Goal: Task Accomplishment & Management: Complete application form

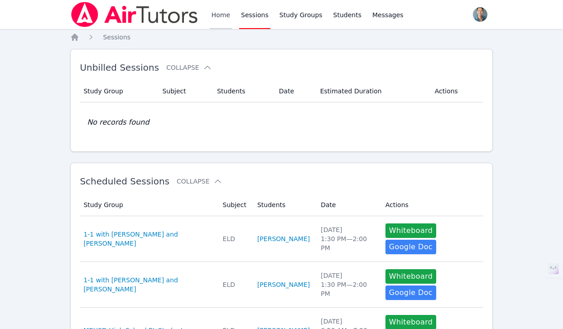
click at [231, 14] on link "Home" at bounding box center [221, 14] width 22 height 29
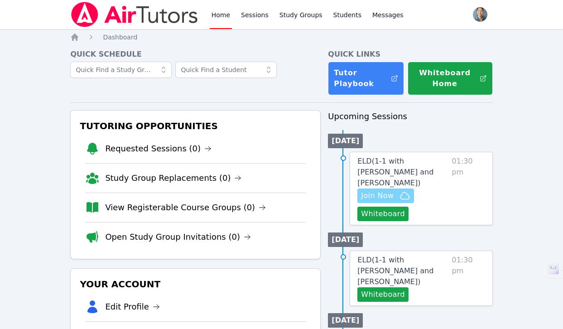
click at [384, 190] on span "Join Now" at bounding box center [377, 195] width 33 height 11
click at [376, 207] on button "Whiteboard" at bounding box center [383, 214] width 51 height 15
click at [249, 14] on link "Sessions" at bounding box center [254, 14] width 31 height 29
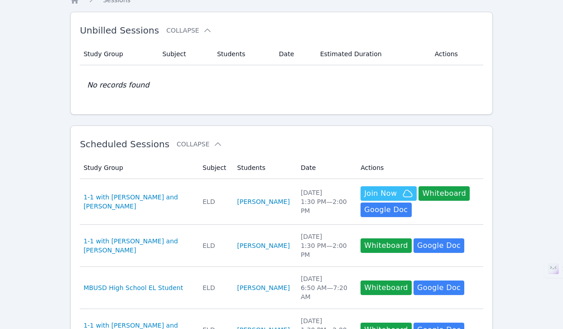
scroll to position [60, 0]
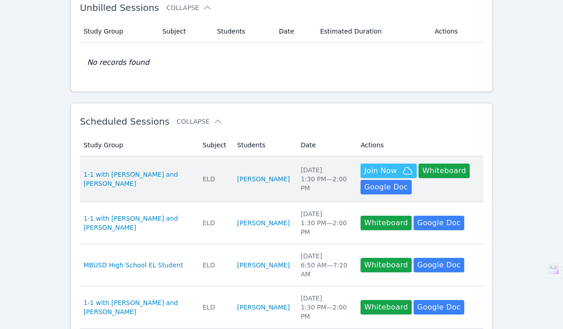
click at [301, 172] on div "[DATE] 1:30 PM — 2:00 PM" at bounding box center [325, 178] width 49 height 27
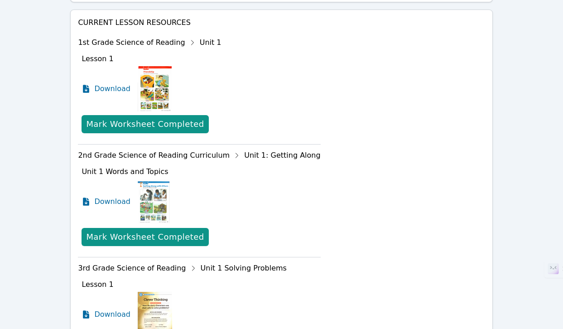
scroll to position [667, 0]
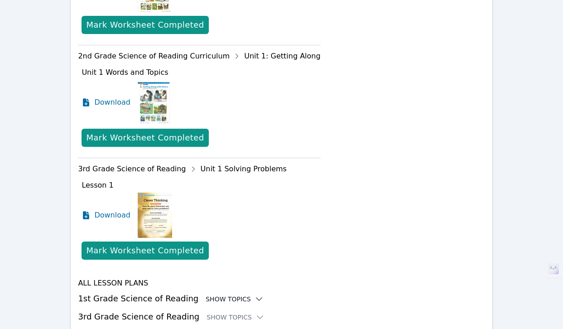
click at [222, 295] on div "Show Topics" at bounding box center [235, 299] width 58 height 9
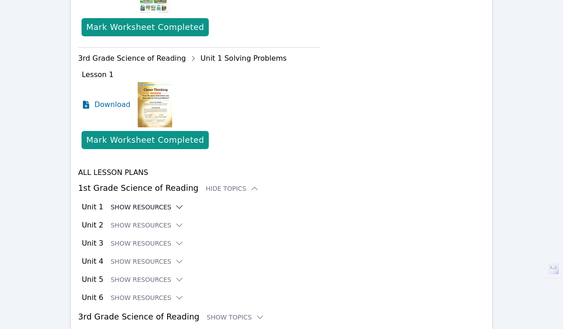
click at [176, 203] on icon at bounding box center [179, 207] width 9 height 9
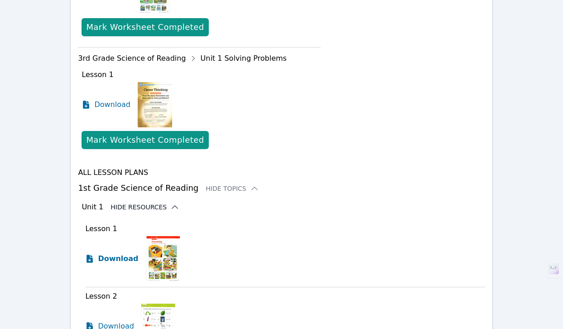
click at [121, 253] on span "Download" at bounding box center [118, 258] width 40 height 11
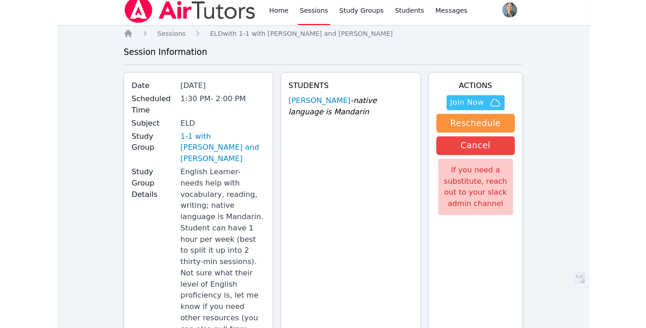
scroll to position [0, 0]
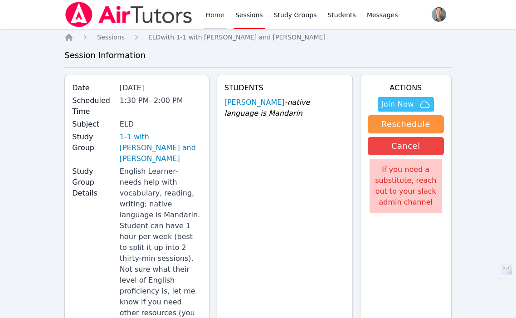
click at [215, 16] on link "Home" at bounding box center [215, 14] width 22 height 29
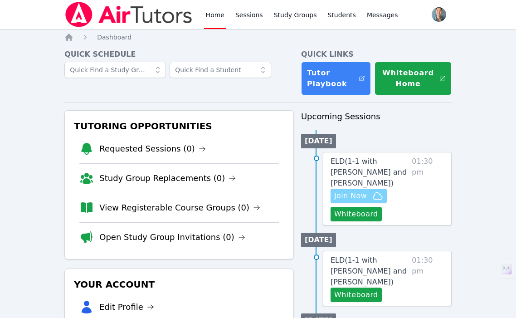
click at [356, 190] on span "Join Now" at bounding box center [350, 195] width 33 height 11
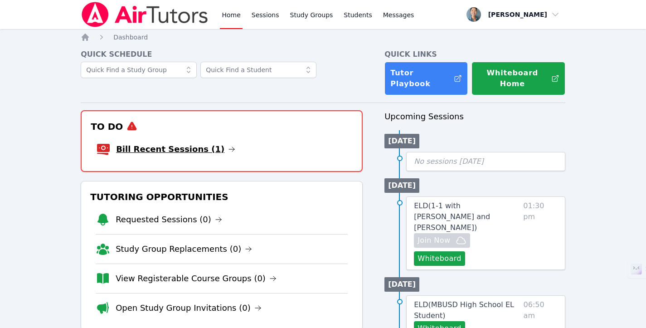
click at [193, 143] on link "Bill Recent Sessions (1)" at bounding box center [175, 149] width 119 height 13
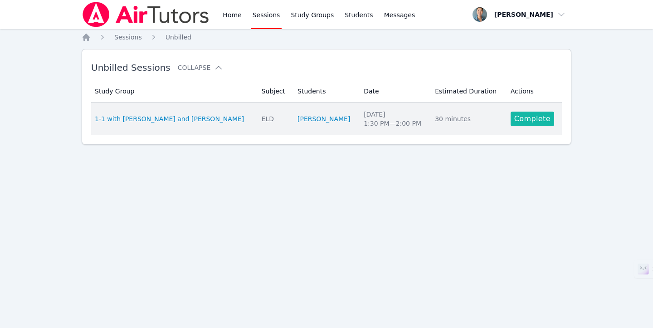
click at [512, 123] on link "Complete" at bounding box center [532, 118] width 44 height 15
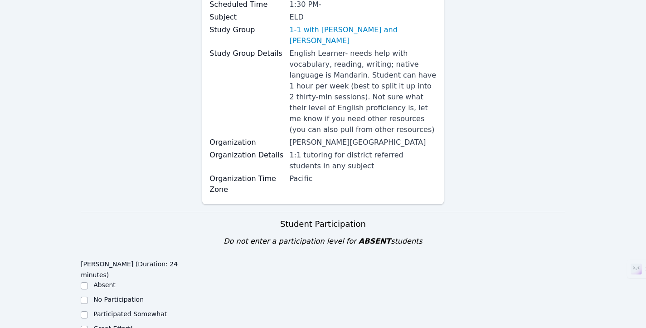
scroll to position [273, 0]
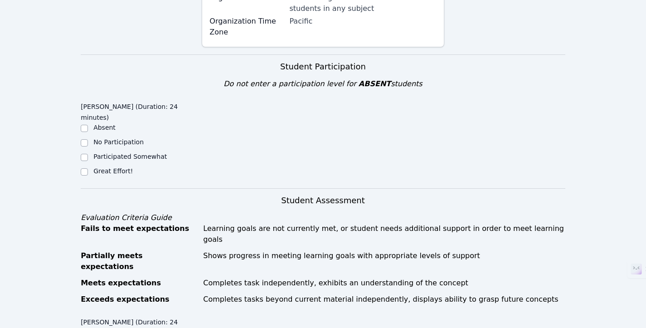
click at [110, 167] on label "Great Effort!" at bounding box center [112, 170] width 39 height 7
click at [88, 168] on input "Great Effort!" at bounding box center [84, 171] width 7 height 7
checkbox input "true"
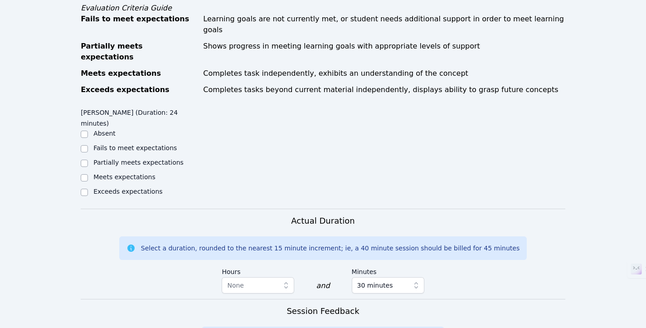
scroll to position [567, 0]
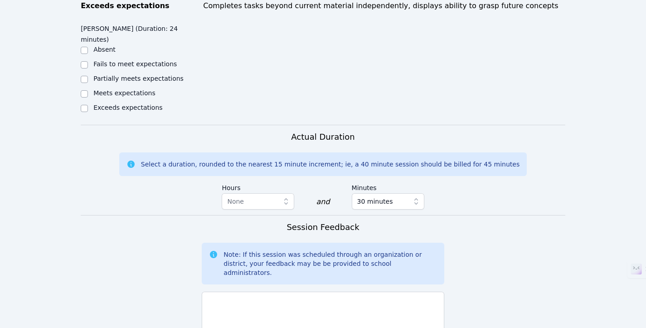
click at [118, 89] on label "Meets expectations" at bounding box center [124, 92] width 62 height 7
click at [88, 90] on input "Meets expectations" at bounding box center [84, 93] width 7 height 7
checkbox input "true"
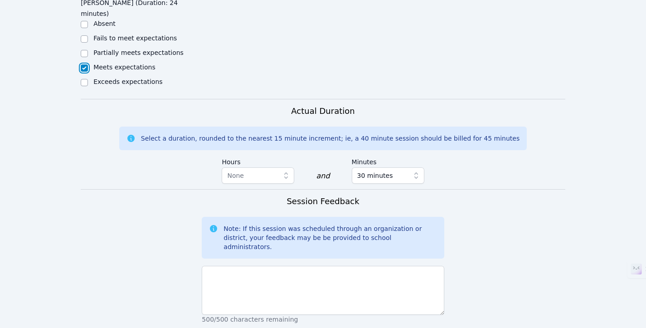
scroll to position [698, 0]
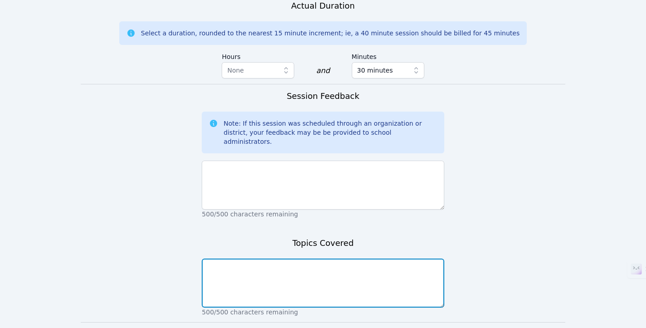
click at [300, 258] on textarea at bounding box center [323, 282] width 242 height 49
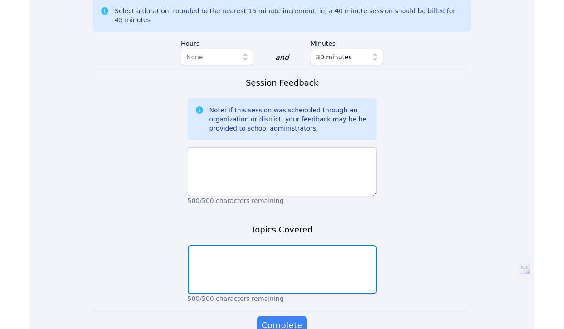
scroll to position [729, 0]
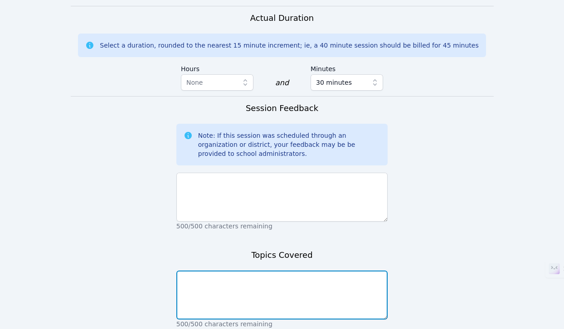
click at [241, 271] on textarea at bounding box center [282, 295] width 212 height 49
click at [242, 271] on textarea at bounding box center [282, 295] width 212 height 49
paste textarea "1st grade level"
drag, startPoint x: 243, startPoint y: 216, endPoint x: 159, endPoint y: 211, distance: 84.4
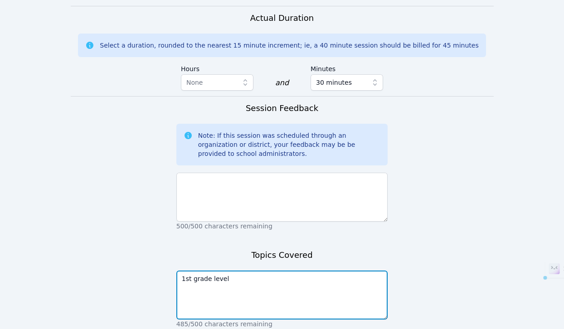
click at [150, 210] on form "Student Participation Do not enter a participation level for ABSENT students [P…" at bounding box center [282, 5] width 423 height 746
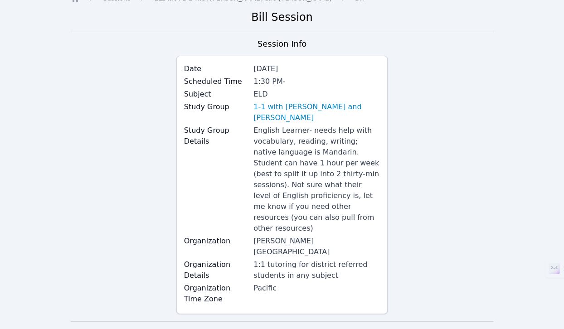
scroll to position [0, 0]
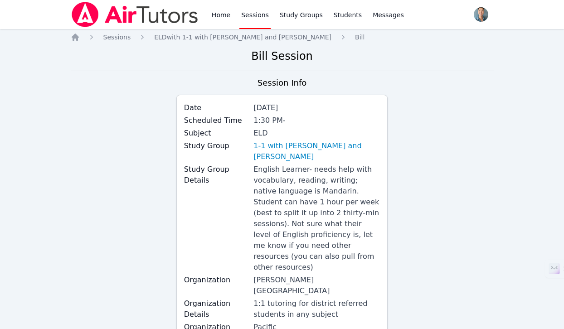
type textarea "1st Grade Level"
click at [239, 21] on link "Sessions" at bounding box center [254, 14] width 31 height 29
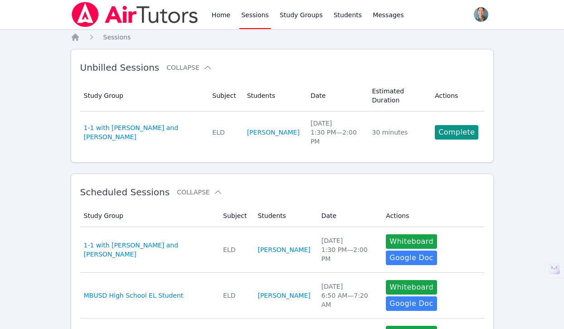
click at [321, 236] on div "[DATE] 1:30 PM — 2:00 PM" at bounding box center [348, 249] width 54 height 27
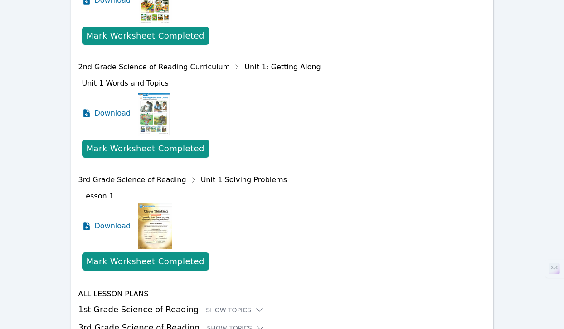
scroll to position [699, 0]
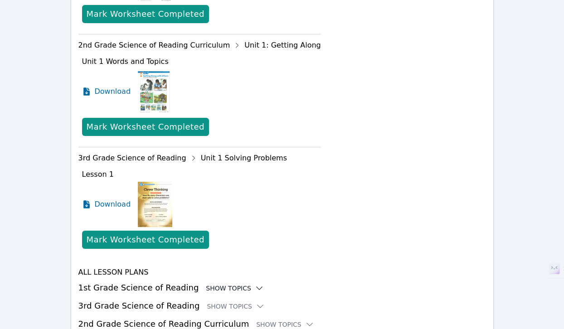
click at [211, 284] on div "Show Topics" at bounding box center [235, 288] width 58 height 9
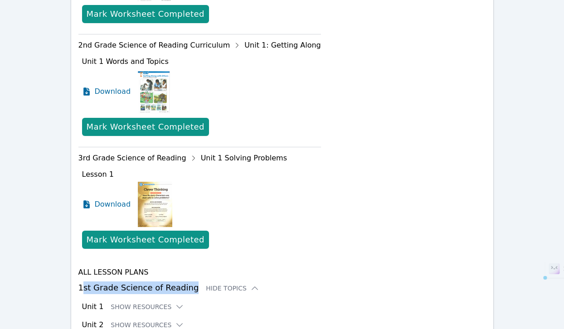
drag, startPoint x: 80, startPoint y: 246, endPoint x: 186, endPoint y: 245, distance: 105.6
click at [186, 281] on h3 "1st Grade Science of Reading Hide Topics" at bounding box center [281, 287] width 407 height 13
drag, startPoint x: 186, startPoint y: 245, endPoint x: 80, endPoint y: 243, distance: 106.1
click at [80, 281] on h3 "1st Grade Science of Reading Hide Topics" at bounding box center [281, 287] width 407 height 13
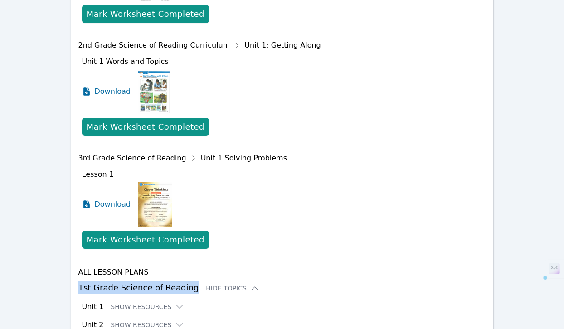
copy h3 "1st Grade Science of Reading"
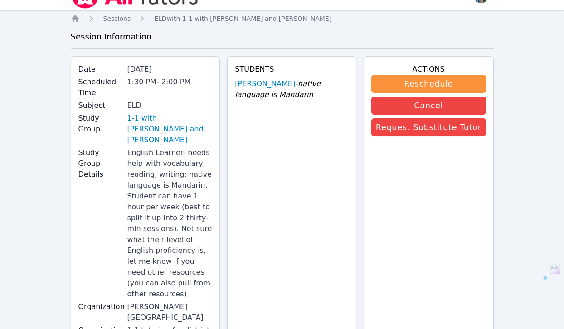
scroll to position [0, 0]
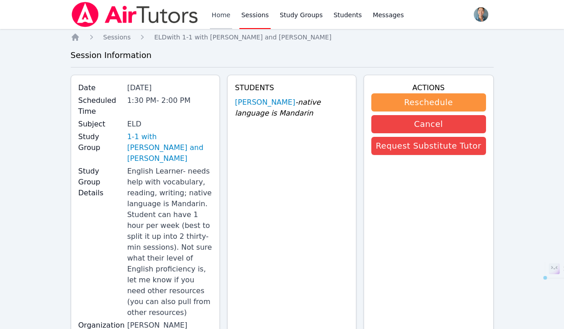
click at [218, 17] on link "Home" at bounding box center [221, 14] width 22 height 29
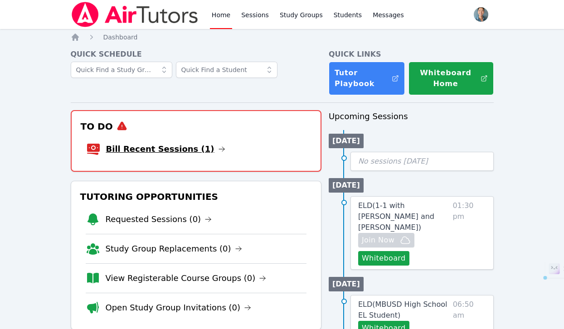
click at [187, 150] on link "Bill Recent Sessions (1)" at bounding box center [165, 149] width 119 height 13
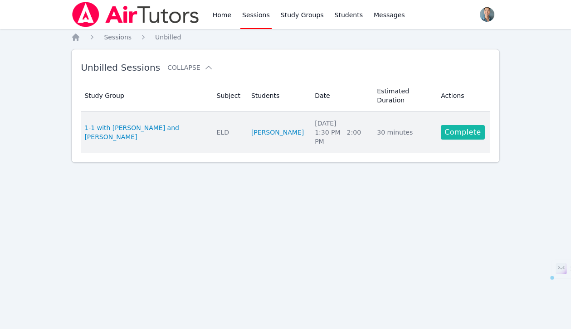
click at [461, 125] on link "Complete" at bounding box center [463, 132] width 44 height 15
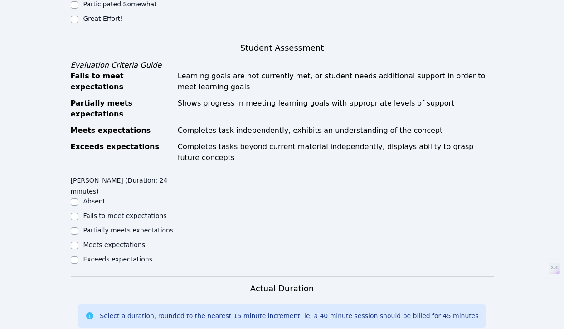
scroll to position [738, 0]
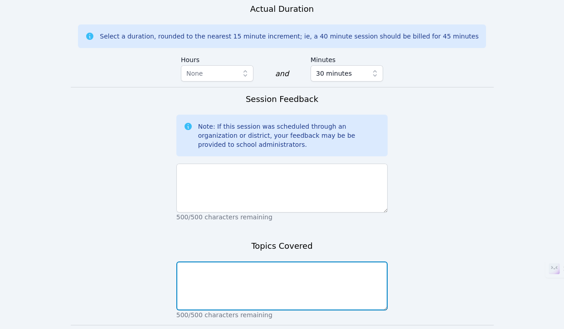
click at [270, 262] on textarea at bounding box center [282, 286] width 212 height 49
paste textarea "1st Grade Science of Reading"
drag, startPoint x: 214, startPoint y: 204, endPoint x: 156, endPoint y: 204, distance: 58.0
click at [310, 262] on textarea "Introduced 1st Grade Science of Reading" at bounding box center [282, 286] width 212 height 49
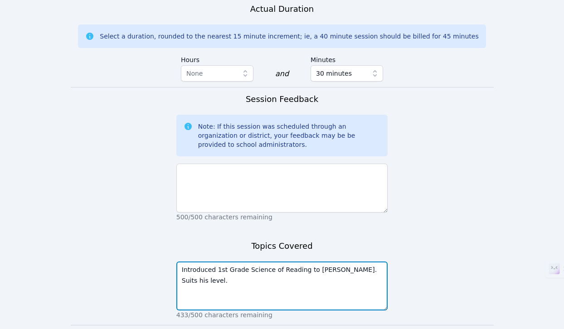
type textarea "Introduced 1st Grade Science of Reading to [PERSON_NAME]. Suits his level."
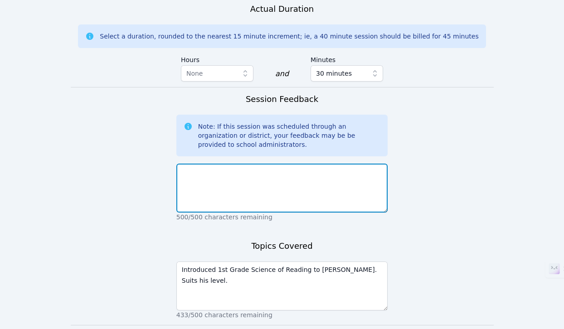
click at [343, 164] on textarea at bounding box center [282, 188] width 212 height 49
click at [306, 164] on textarea at bounding box center [282, 188] width 212 height 49
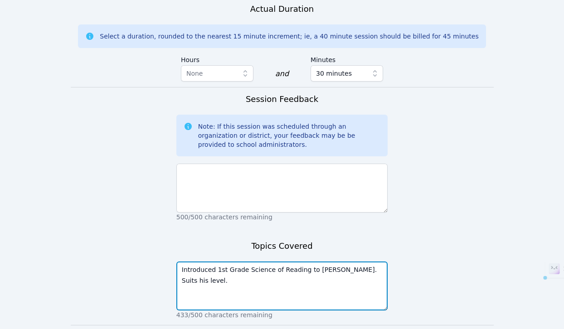
drag, startPoint x: 375, startPoint y: 207, endPoint x: 151, endPoint y: 205, distance: 223.5
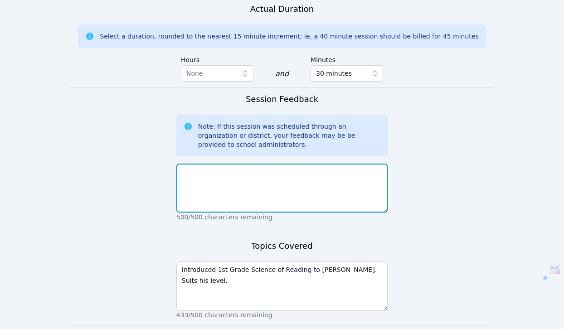
click at [240, 164] on textarea at bounding box center [282, 188] width 212 height 49
paste textarea "Introduced 1st Grade Science of Reading to [PERSON_NAME]. Suits his level."
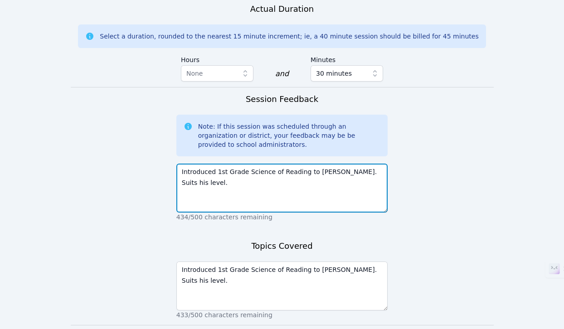
type textarea "Introduced 1st Grade Science of Reading to [PERSON_NAME]. Suits his level."
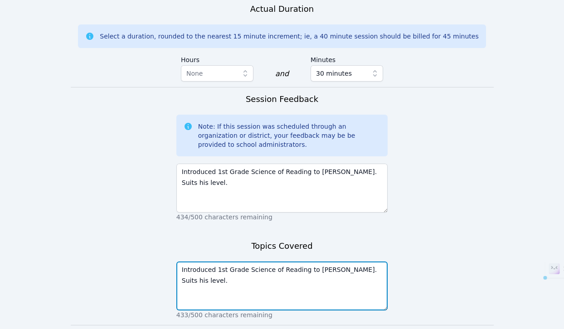
drag, startPoint x: 369, startPoint y: 205, endPoint x: 157, endPoint y: 199, distance: 212.2
type textarea "W"
type textarea "Unit 1: Friendship"
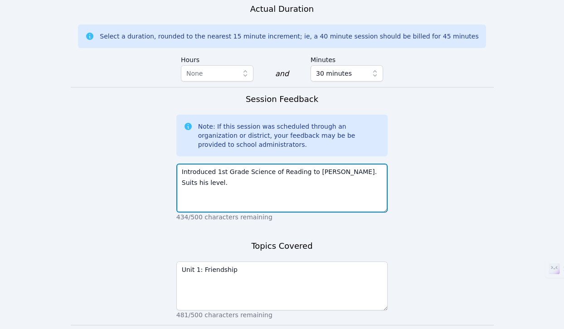
click at [337, 164] on textarea "Introduced 1st Grade Science of Reading to [PERSON_NAME]. Suits his level." at bounding box center [282, 188] width 212 height 49
click at [332, 164] on textarea "Introduced 1st Grade Science of Reading to [PERSON_NAME]. Suits his level." at bounding box center [282, 188] width 212 height 49
drag, startPoint x: 267, startPoint y: 124, endPoint x: 170, endPoint y: 121, distance: 97.5
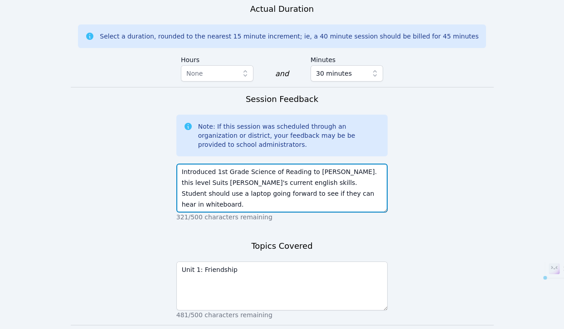
drag, startPoint x: 327, startPoint y: 136, endPoint x: 144, endPoint y: 87, distance: 189.4
type textarea "Introduced 1st Grade Science of Reading to [PERSON_NAME]. this level Suits [PER…"
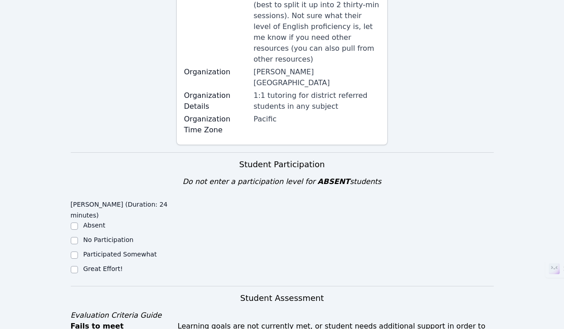
scroll to position [371, 0]
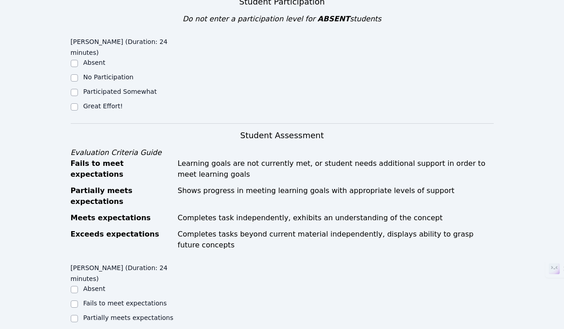
click at [106, 102] on label "Great Effort!" at bounding box center [102, 105] width 39 height 7
click at [78, 103] on input "Great Effort!" at bounding box center [74, 106] width 7 height 7
checkbox input "true"
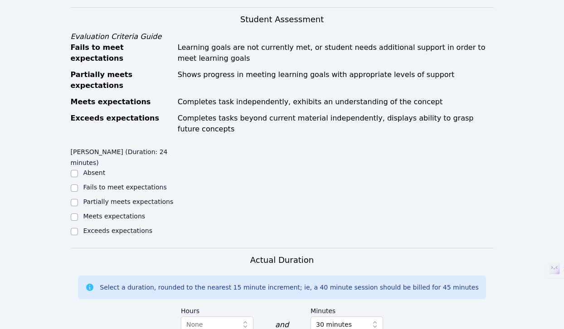
scroll to position [542, 0]
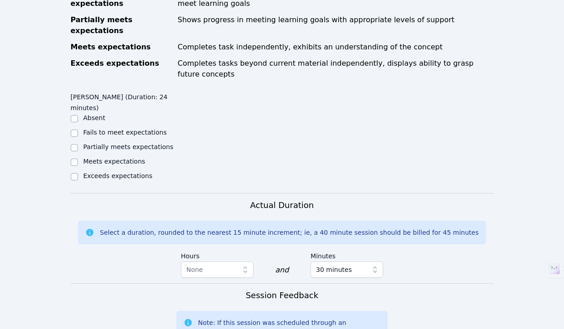
click at [116, 158] on label "Meets expectations" at bounding box center [114, 161] width 62 height 7
click at [78, 159] on input "Meets expectations" at bounding box center [74, 162] width 7 height 7
checkbox input "true"
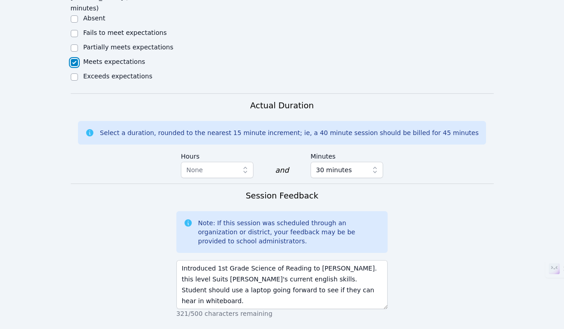
scroll to position [686, 0]
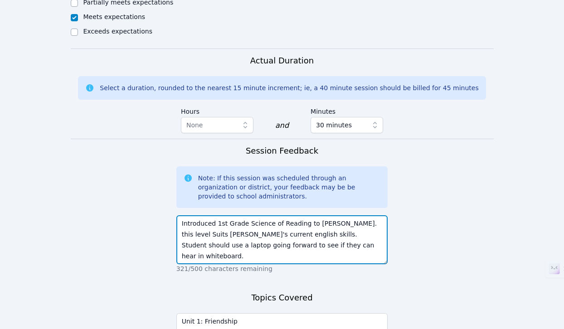
click at [330, 215] on textarea "Introduced 1st Grade Science of Reading to [PERSON_NAME]. this level Suits [PER…" at bounding box center [282, 239] width 212 height 49
drag, startPoint x: 354, startPoint y: 187, endPoint x: 168, endPoint y: 133, distance: 193.1
click at [167, 133] on form "Student Participation Do not enter a participation level for ABSENT students [P…" at bounding box center [282, 47] width 423 height 746
paste textarea "This level suits his current English skills. Moving forward, the student should…"
type textarea "Introduced 1st Grade Science of Reading to [PERSON_NAME]. This level suits his …"
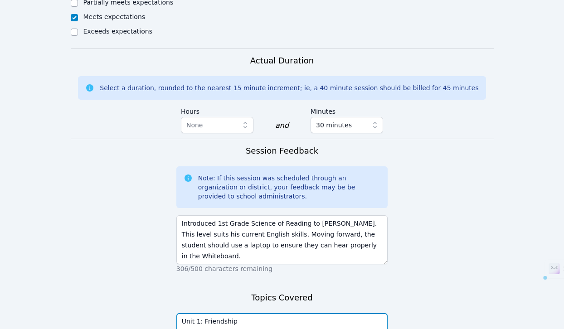
drag, startPoint x: 248, startPoint y: 261, endPoint x: 210, endPoint y: 217, distance: 58.5
click at [155, 250] on form "Student Participation Do not enter a participation level for ABSENT students [P…" at bounding box center [282, 47] width 423 height 746
drag, startPoint x: 260, startPoint y: 258, endPoint x: 160, endPoint y: 249, distance: 100.6
click at [160, 247] on form "Student Participation Do not enter a participation level for ABSENT students [P…" at bounding box center [282, 47] width 423 height 746
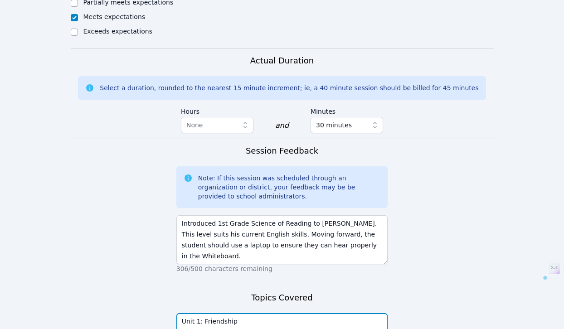
paste textarea "—"
type textarea "Unit 1 — Friendship"
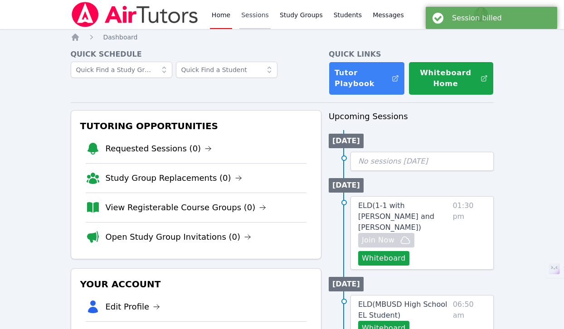
click at [267, 19] on link "Sessions" at bounding box center [254, 14] width 31 height 29
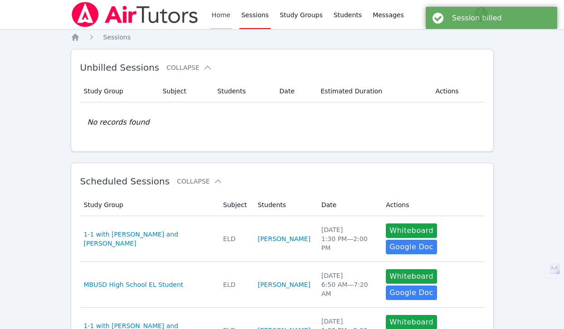
click at [224, 18] on link "Home" at bounding box center [221, 14] width 22 height 29
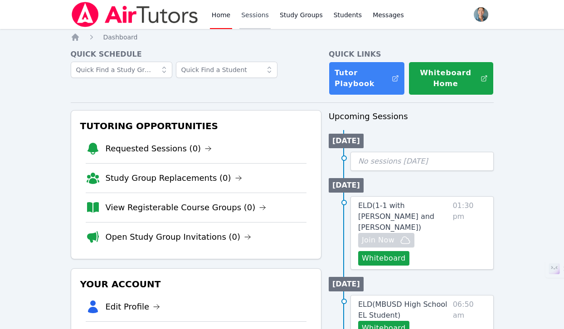
click at [245, 21] on link "Sessions" at bounding box center [254, 14] width 31 height 29
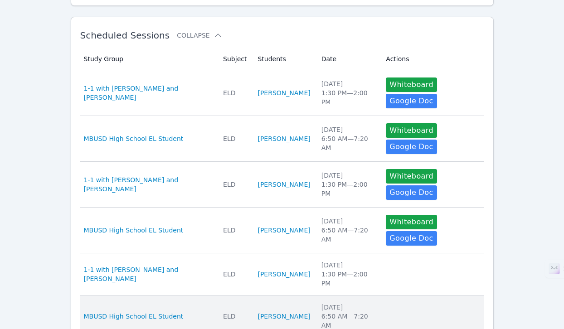
scroll to position [329, 0]
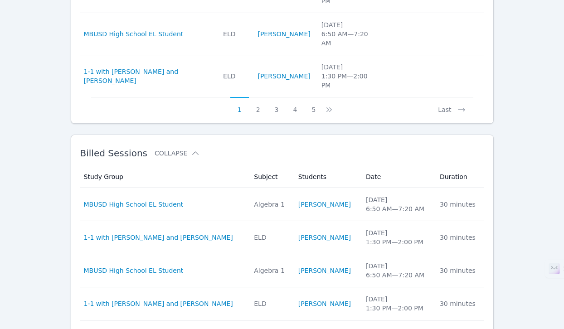
scroll to position [484, 0]
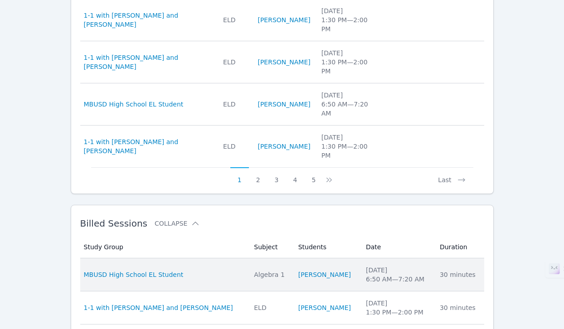
click at [207, 270] on div "MBUSD High School EL Student" at bounding box center [164, 274] width 160 height 9
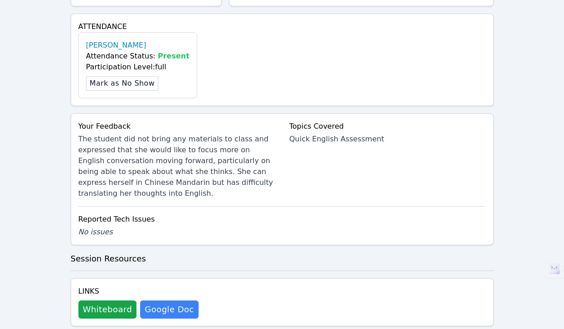
scroll to position [480, 0]
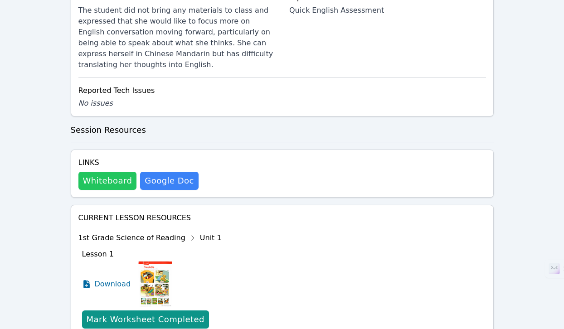
click at [105, 174] on button "Whiteboard" at bounding box center [107, 181] width 58 height 18
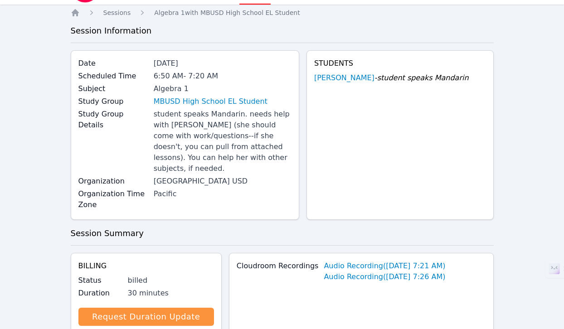
scroll to position [0, 0]
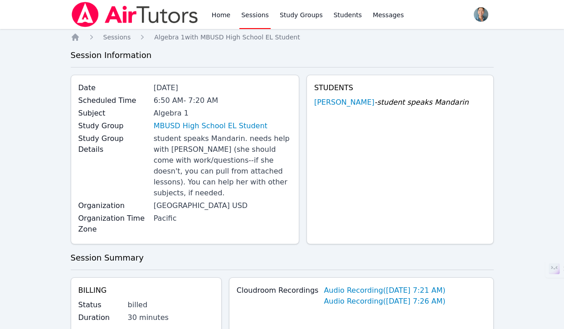
click at [247, 7] on link "Sessions" at bounding box center [254, 14] width 31 height 29
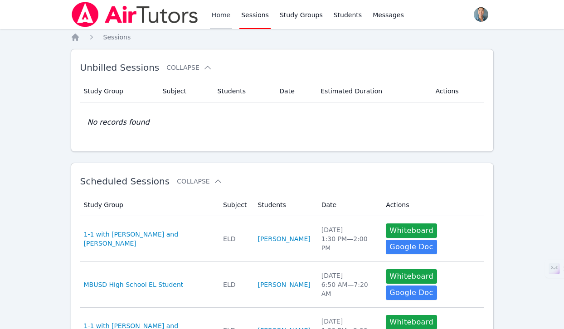
click at [214, 22] on link "Home" at bounding box center [221, 14] width 22 height 29
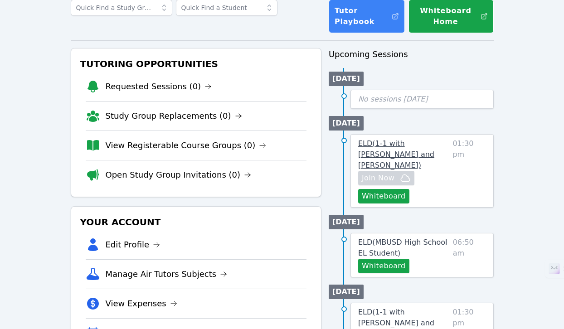
scroll to position [64, 0]
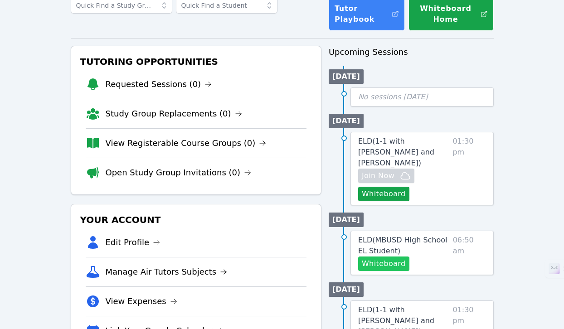
click at [392, 257] on button "Whiteboard" at bounding box center [383, 264] width 51 height 15
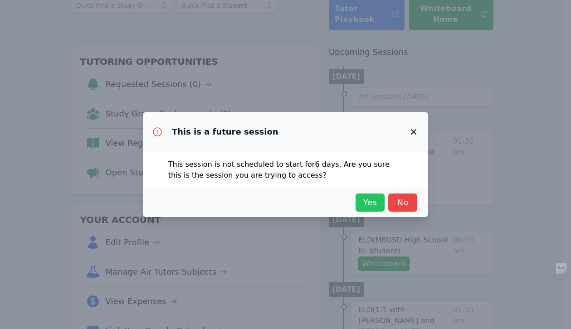
click at [376, 208] on span "Yes" at bounding box center [370, 202] width 20 height 13
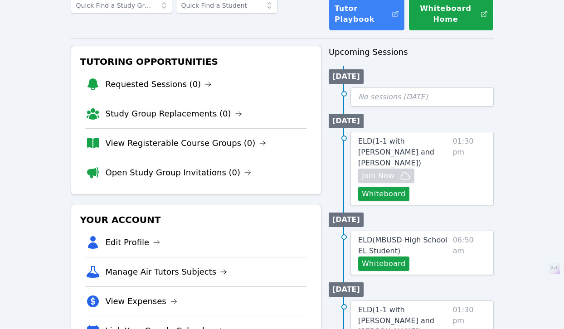
scroll to position [0, 0]
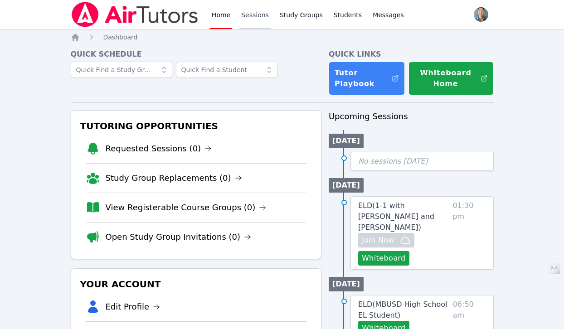
click at [255, 13] on link "Sessions" at bounding box center [254, 14] width 31 height 29
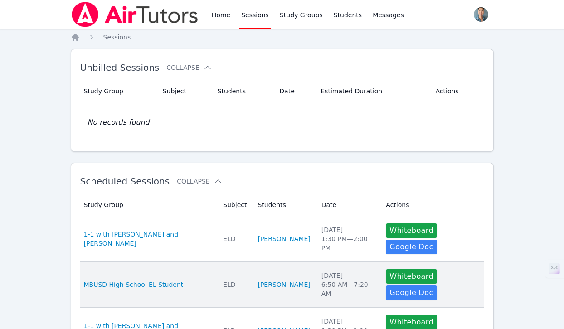
click at [321, 271] on div "[DATE] 6:50 AM — 7:20 AM" at bounding box center [348, 284] width 54 height 27
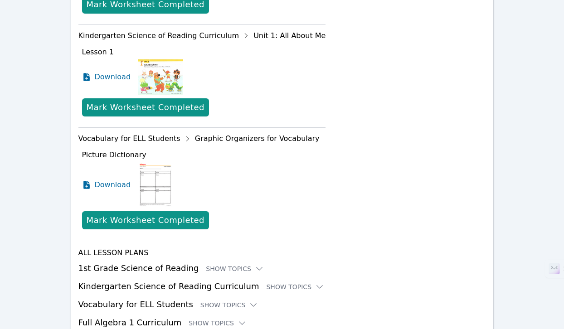
scroll to position [742, 0]
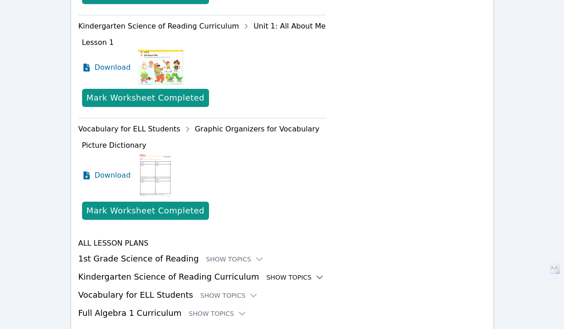
click at [269, 273] on div "Show Topics" at bounding box center [295, 277] width 58 height 9
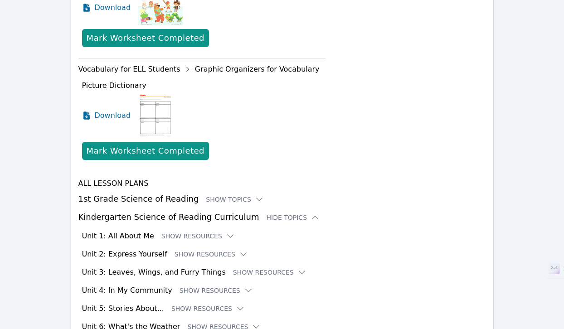
scroll to position [840, 0]
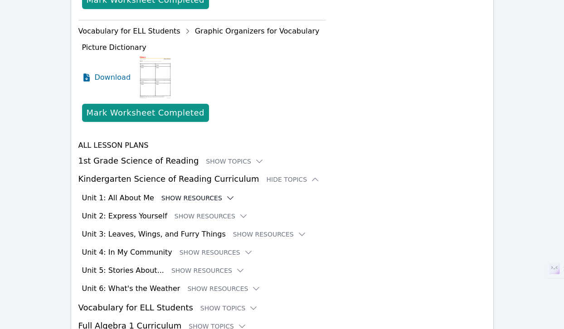
click at [170, 194] on button "Show Resources" at bounding box center [197, 198] width 73 height 9
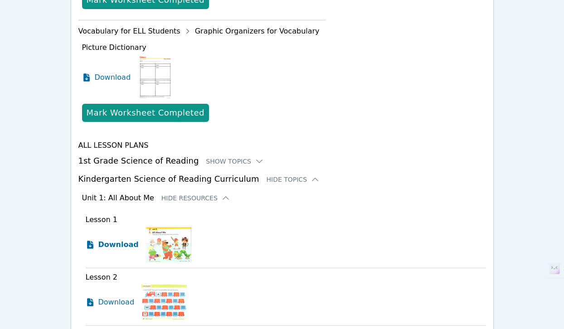
click at [123, 239] on span "Download" at bounding box center [118, 244] width 40 height 11
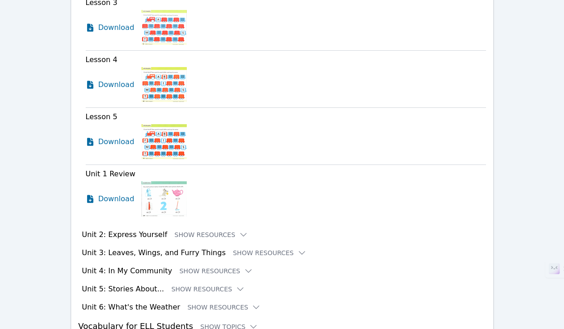
scroll to position [1204, 0]
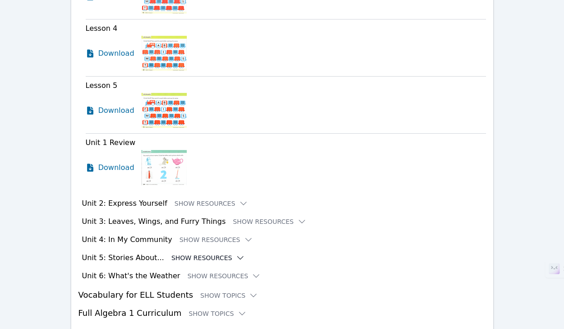
click at [191, 253] on button "Show Resources" at bounding box center [207, 257] width 73 height 9
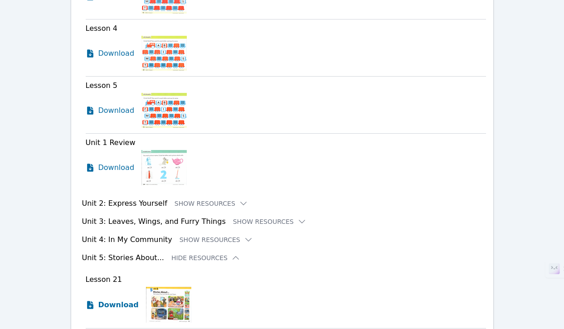
click at [125, 300] on span "Download" at bounding box center [118, 305] width 40 height 11
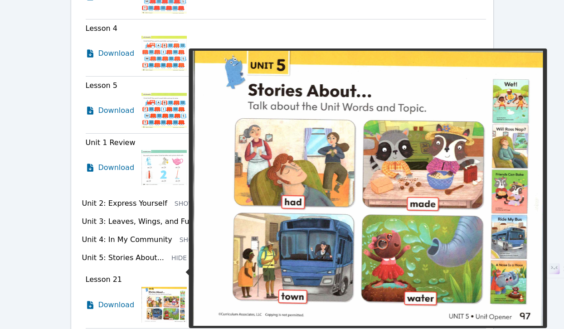
click at [167, 287] on img at bounding box center [163, 305] width 45 height 36
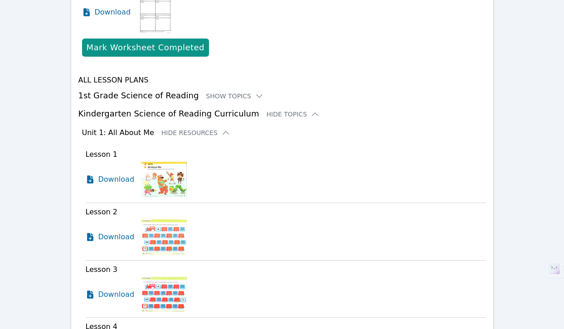
scroll to position [903, 0]
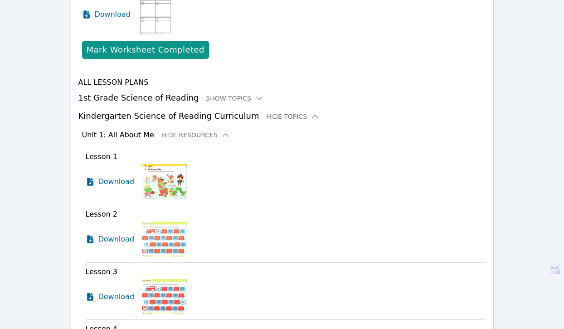
click at [134, 130] on h3 "Unit 1: All About Me" at bounding box center [118, 135] width 72 height 11
click at [220, 94] on div "Show Topics" at bounding box center [235, 98] width 58 height 9
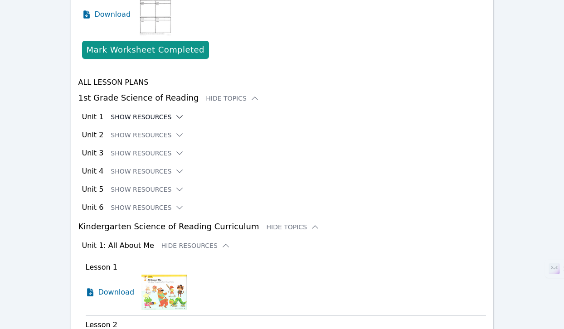
click at [143, 112] on button "Show Resources" at bounding box center [147, 116] width 73 height 9
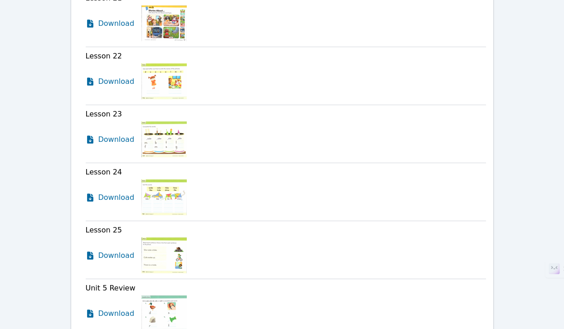
scroll to position [2149, 0]
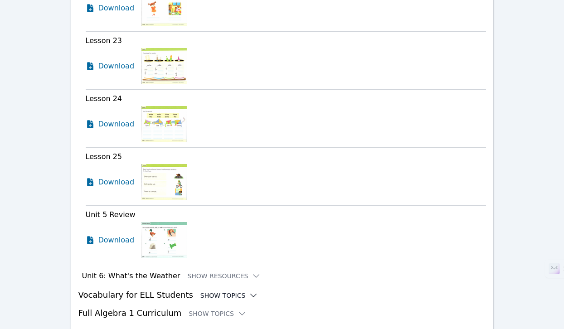
click at [220, 291] on div "Show Topics" at bounding box center [229, 295] width 58 height 9
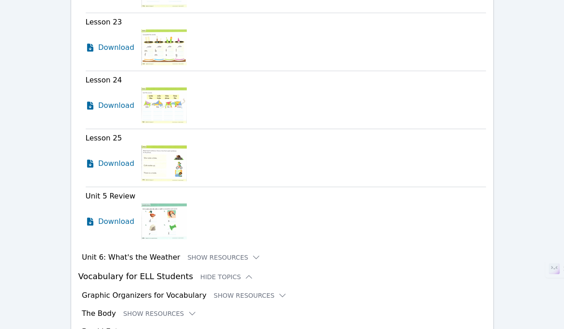
scroll to position [2287, 0]
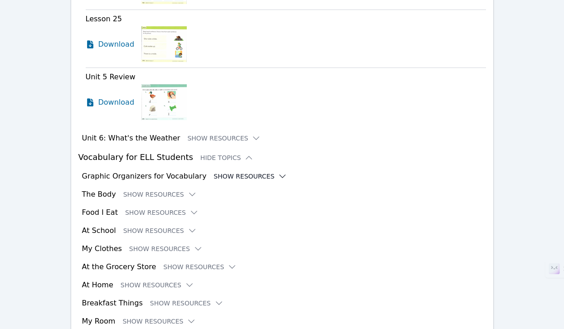
click at [222, 172] on button "Show Resources" at bounding box center [249, 176] width 73 height 9
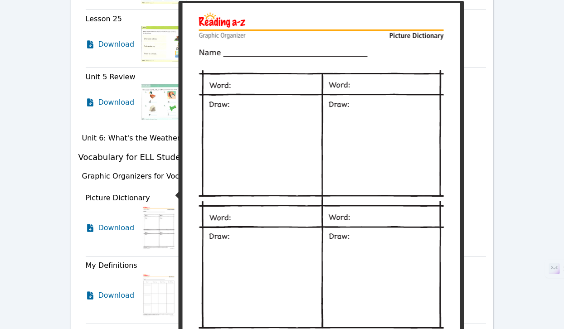
click at [154, 205] on img at bounding box center [158, 227] width 35 height 45
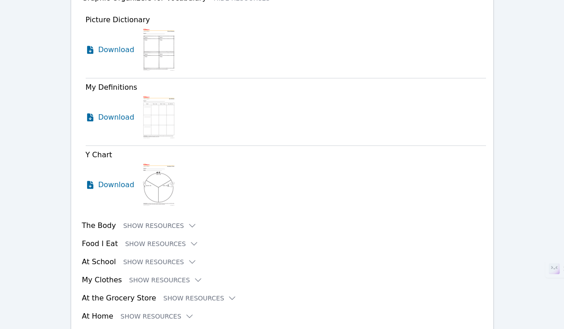
scroll to position [2476, 0]
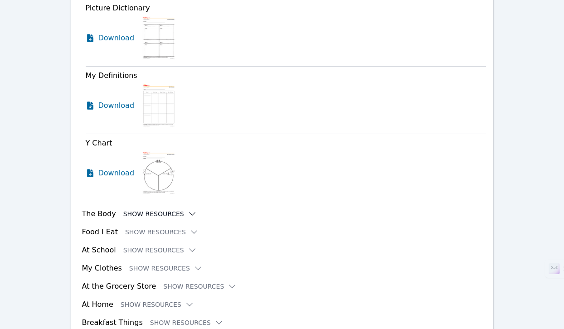
click at [142, 209] on button "Show Resources" at bounding box center [159, 213] width 73 height 9
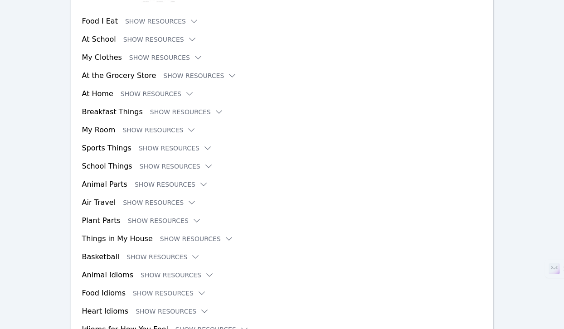
scroll to position [2912, 0]
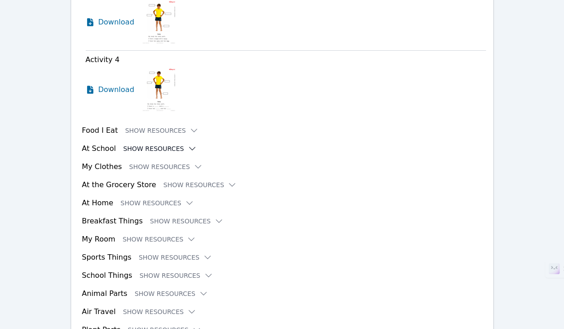
click at [146, 144] on button "Show Resources" at bounding box center [159, 148] width 73 height 9
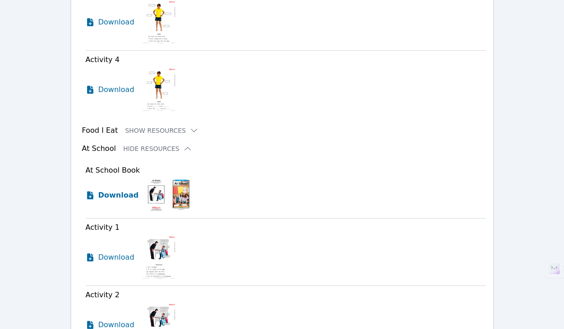
click at [125, 190] on span "Download" at bounding box center [118, 195] width 40 height 11
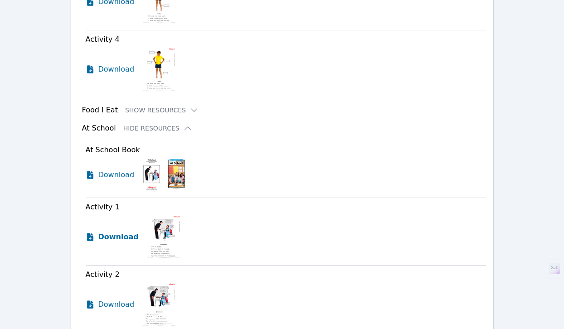
scroll to position [2933, 0]
click at [121, 231] on span "Download" at bounding box center [118, 236] width 40 height 11
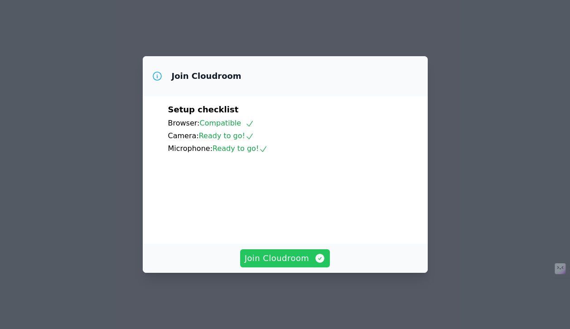
click at [305, 263] on span "Join Cloudroom" at bounding box center [285, 258] width 81 height 13
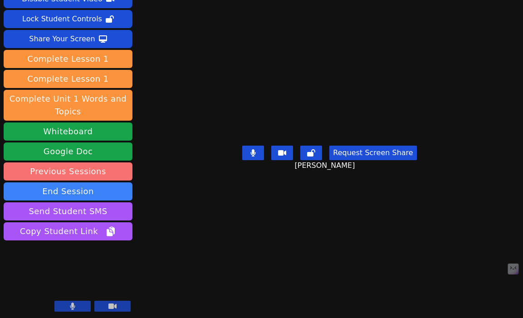
scroll to position [48, 0]
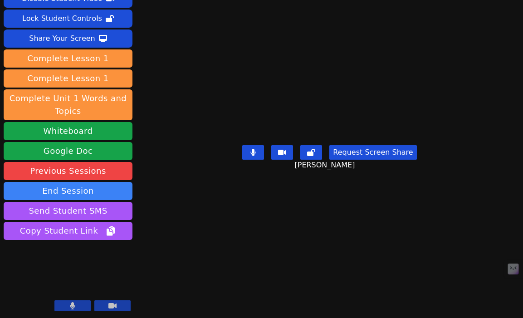
click at [113, 307] on icon at bounding box center [112, 305] width 8 height 5
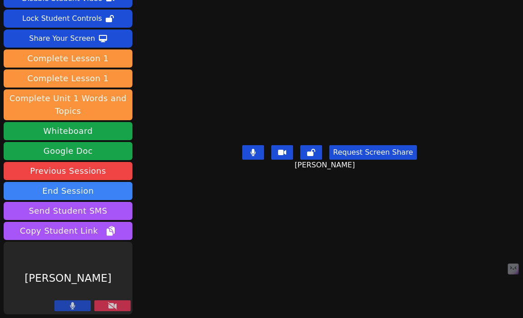
click at [116, 306] on icon at bounding box center [112, 305] width 9 height 7
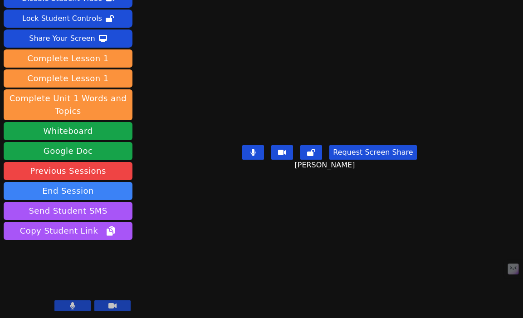
click at [108, 306] on button at bounding box center [112, 305] width 36 height 11
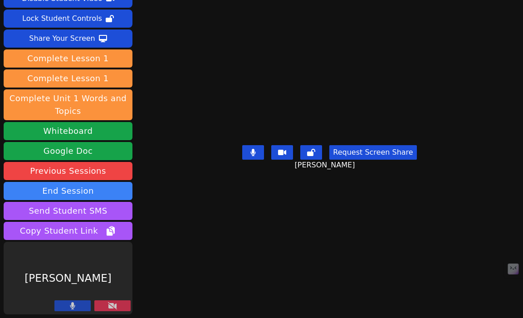
click at [112, 307] on icon at bounding box center [112, 305] width 9 height 7
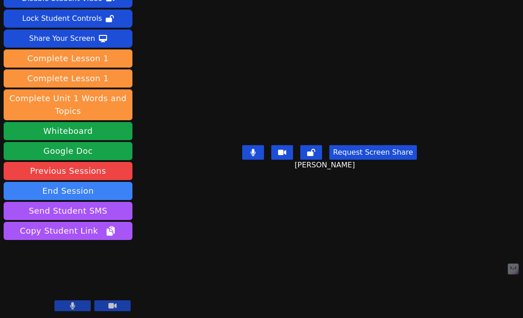
click at [121, 305] on button at bounding box center [112, 305] width 36 height 11
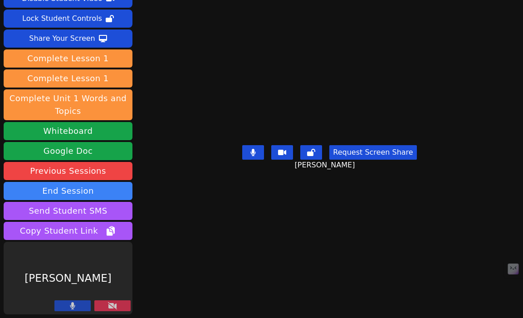
click at [117, 307] on button at bounding box center [112, 305] width 36 height 11
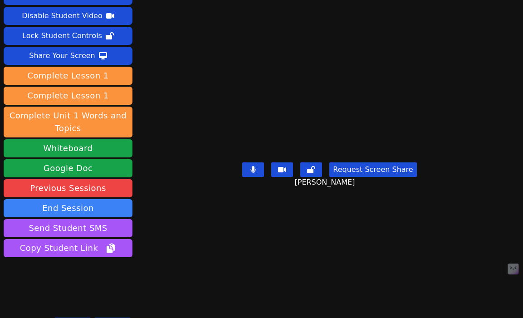
scroll to position [0, 0]
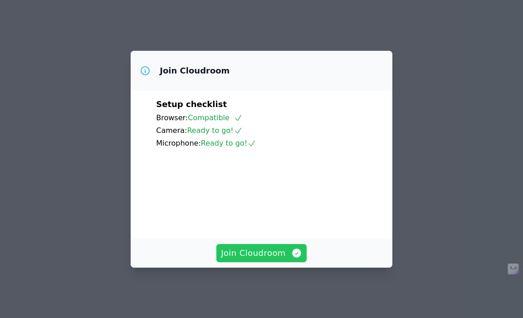
click at [264, 246] on button "Join Cloudroom" at bounding box center [261, 253] width 90 height 18
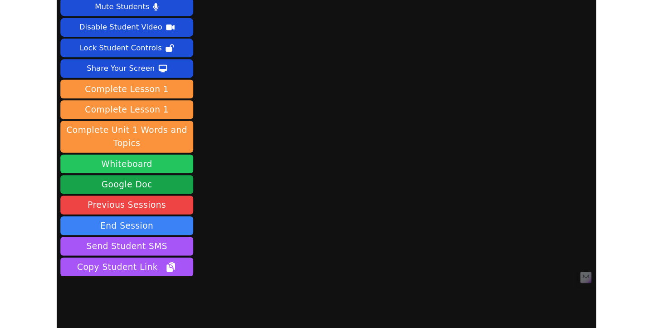
scroll to position [48, 0]
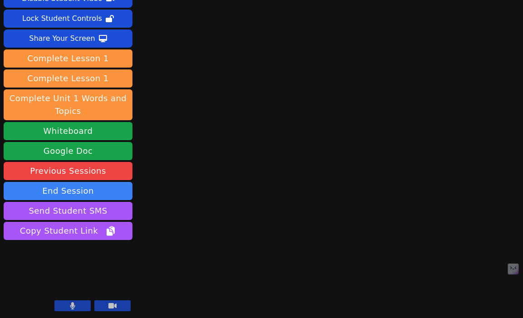
click at [85, 303] on button at bounding box center [72, 305] width 36 height 11
click at [80, 305] on button at bounding box center [72, 305] width 36 height 11
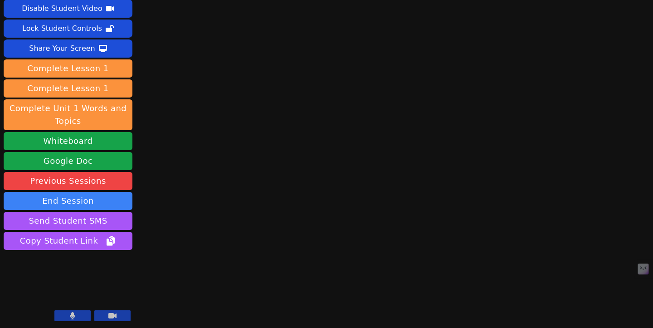
scroll to position [39, 0]
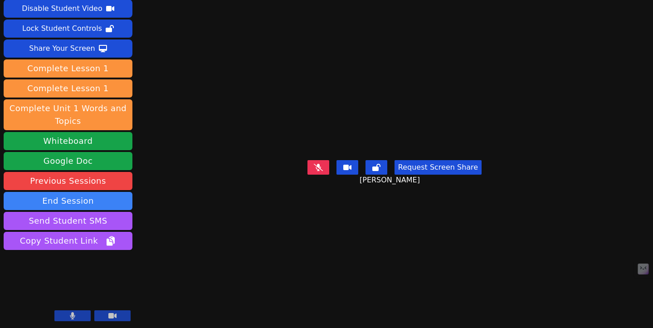
click at [316, 171] on icon at bounding box center [318, 167] width 9 height 7
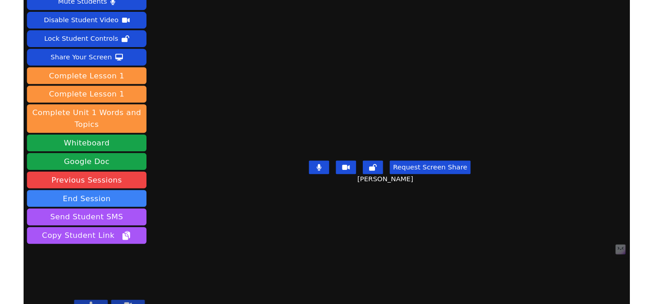
scroll to position [25, 0]
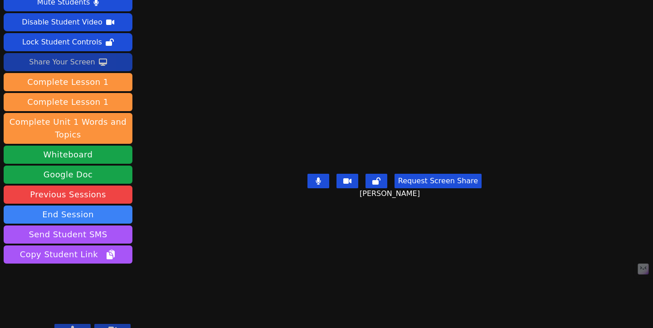
click at [84, 60] on div "Share Your Screen" at bounding box center [62, 62] width 66 height 15
click at [75, 60] on div "Share Your Screen" at bounding box center [62, 62] width 66 height 15
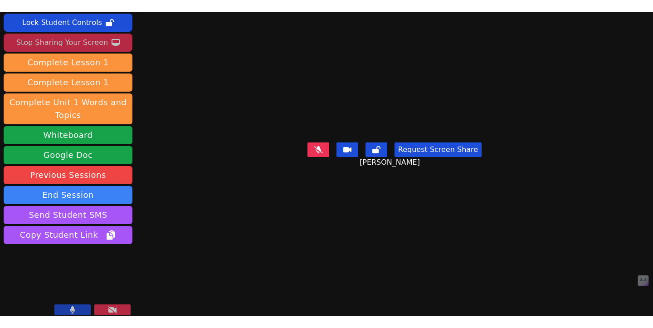
scroll to position [62, 0]
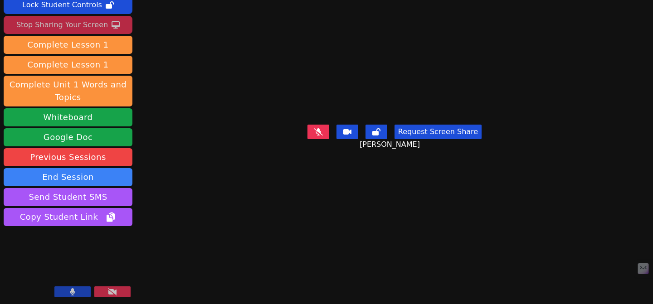
click at [322, 139] on button at bounding box center [318, 132] width 22 height 15
click at [117, 294] on button at bounding box center [112, 291] width 36 height 11
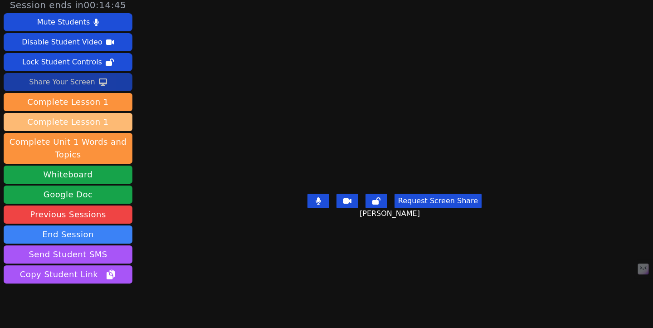
scroll to position [4, 0]
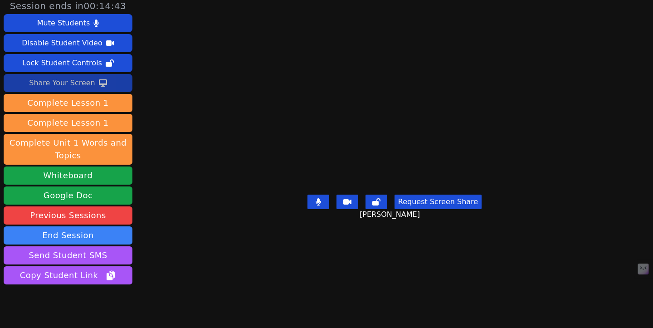
click at [79, 81] on div "Share Your Screen" at bounding box center [62, 83] width 66 height 15
